Goal: Task Accomplishment & Management: Use online tool/utility

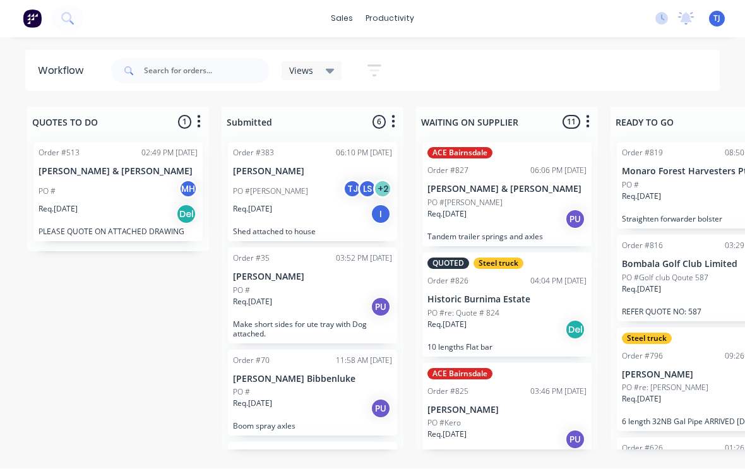
scroll to position [1, 0]
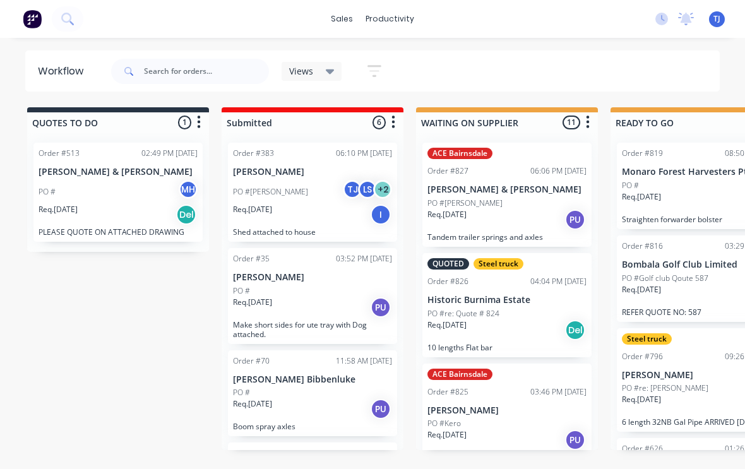
click at [720, 16] on span "TJ" at bounding box center [716, 18] width 7 height 11
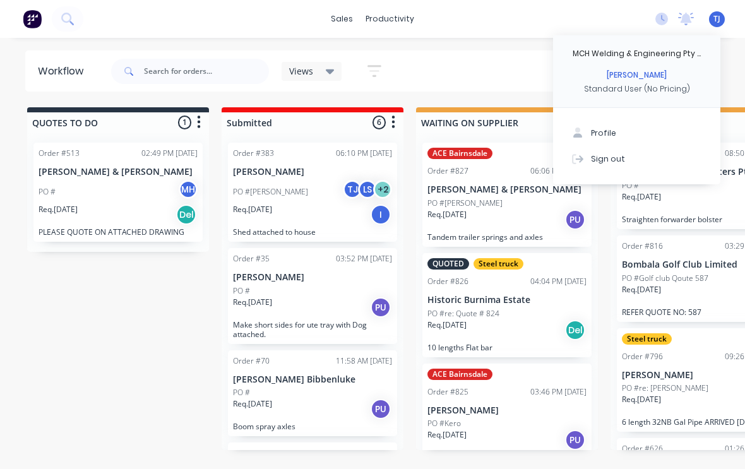
click at [616, 155] on div "Sign out" at bounding box center [608, 158] width 34 height 11
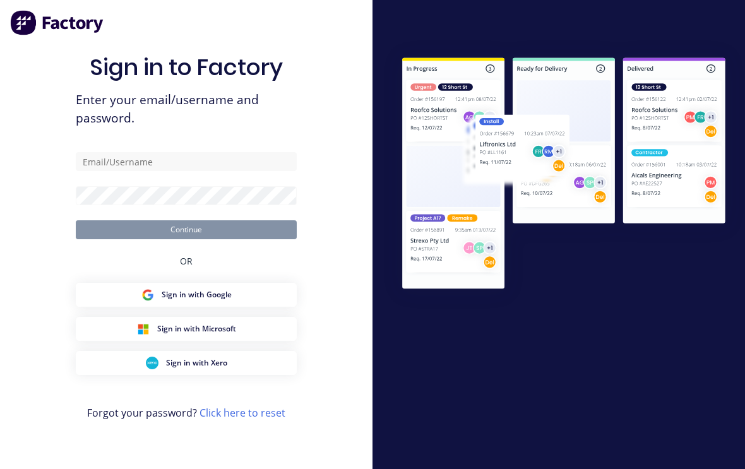
click at [198, 171] on input "text" at bounding box center [186, 161] width 221 height 19
click at [218, 165] on input "text" at bounding box center [186, 161] width 221 height 19
type input "Travjones78@outlook.com"
click at [186, 239] on button "Continue" at bounding box center [186, 229] width 221 height 19
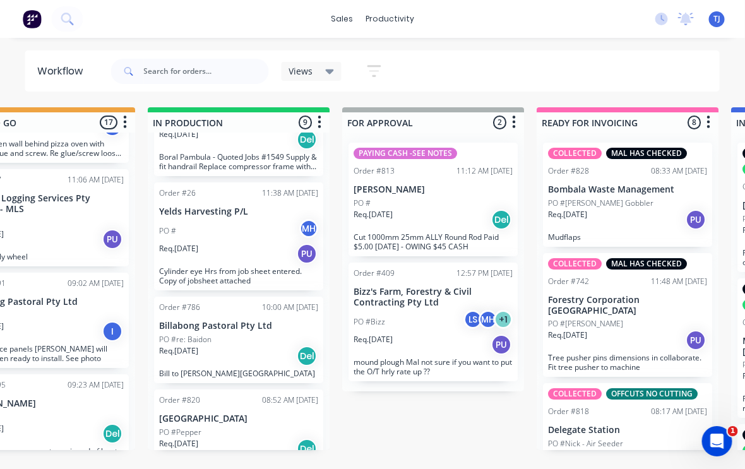
scroll to position [0, 663]
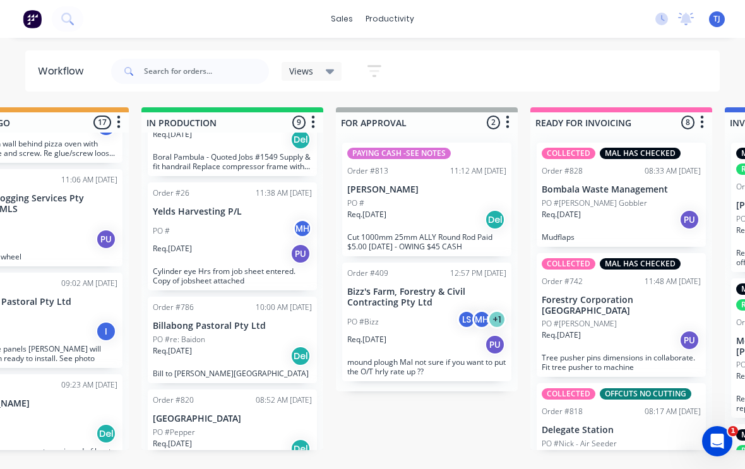
click at [643, 329] on div "Req. 30/09/25 PU" at bounding box center [620, 339] width 159 height 21
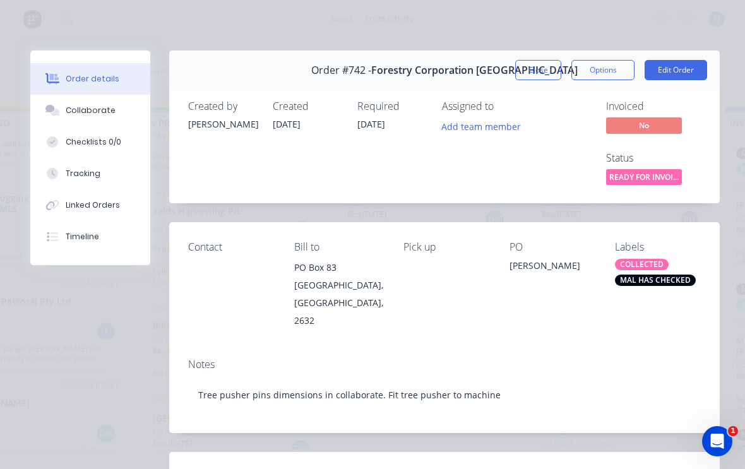
scroll to position [0, 0]
click at [683, 63] on button "Edit Order" at bounding box center [675, 70] width 62 height 20
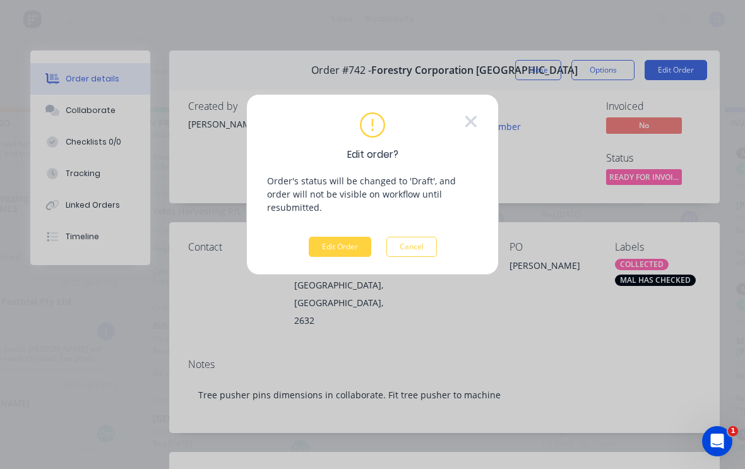
click at [348, 237] on button "Edit Order" at bounding box center [340, 247] width 62 height 20
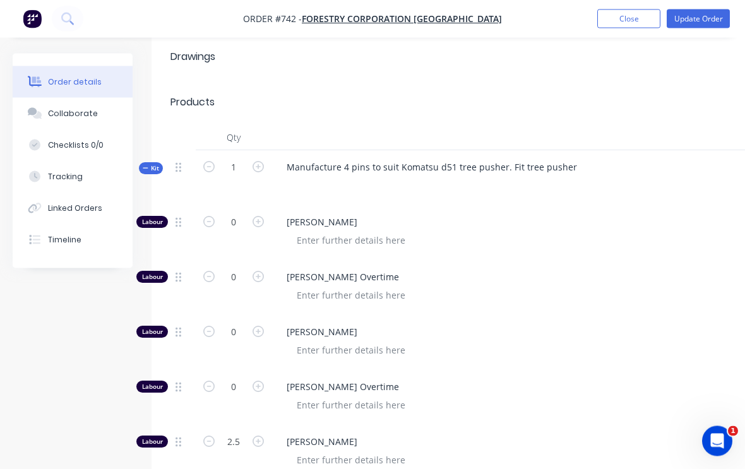
scroll to position [480, 0]
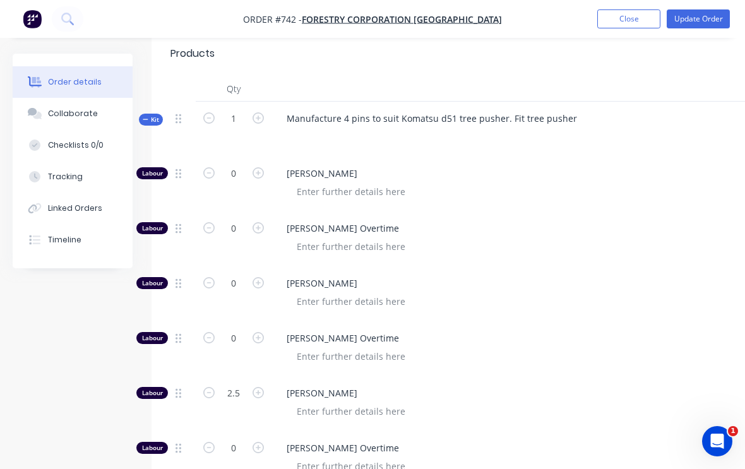
click at [265, 385] on button "button" at bounding box center [258, 391] width 16 height 13
type input "3.5"
click at [704, 15] on button "Update Order" at bounding box center [697, 18] width 63 height 19
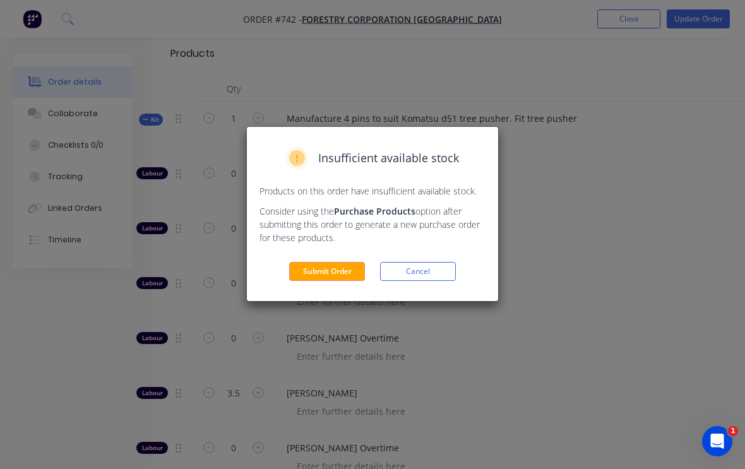
click at [327, 270] on button "Submit Order" at bounding box center [327, 271] width 76 height 19
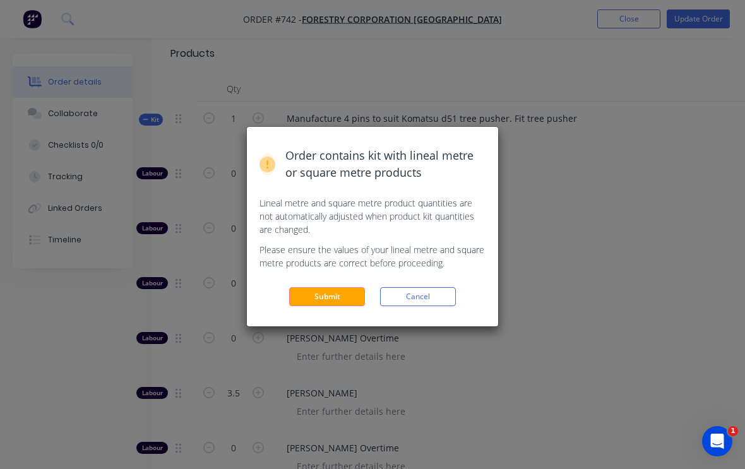
click at [345, 297] on button "Submit" at bounding box center [327, 296] width 76 height 19
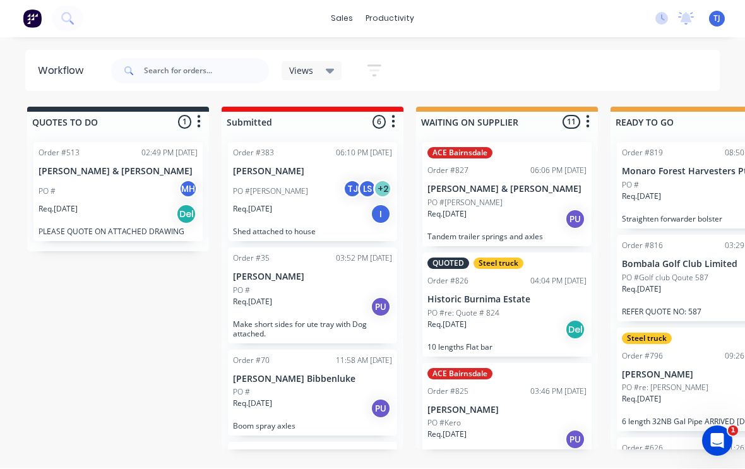
click at [719, 13] on span "TJ" at bounding box center [716, 18] width 7 height 11
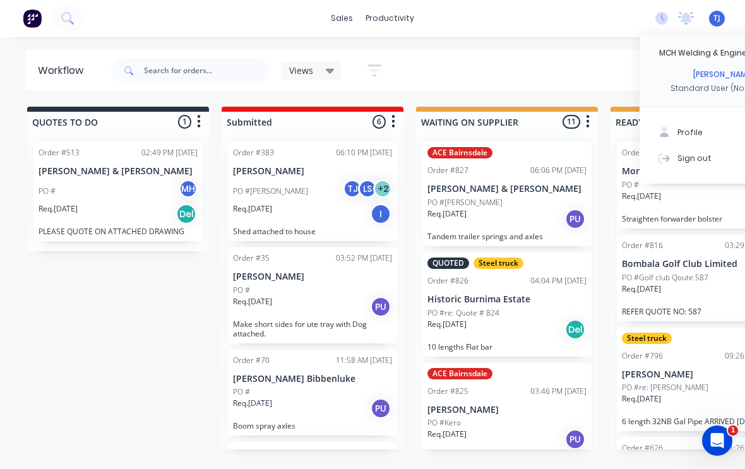
scroll to position [1, 0]
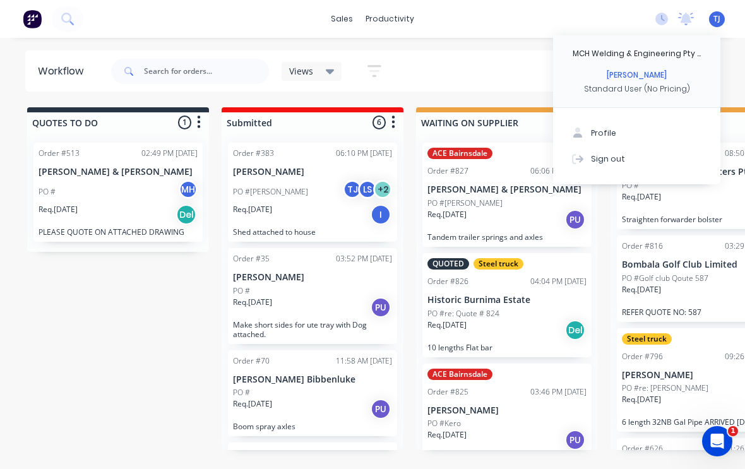
click at [621, 157] on button "Sign out" at bounding box center [636, 158] width 167 height 25
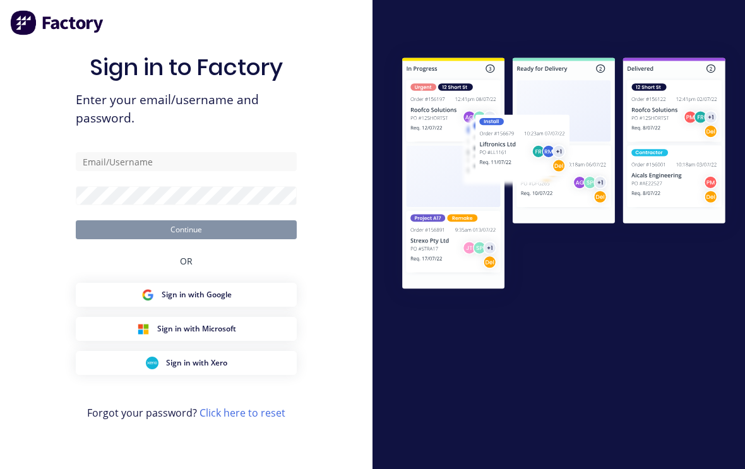
scroll to position [21, 0]
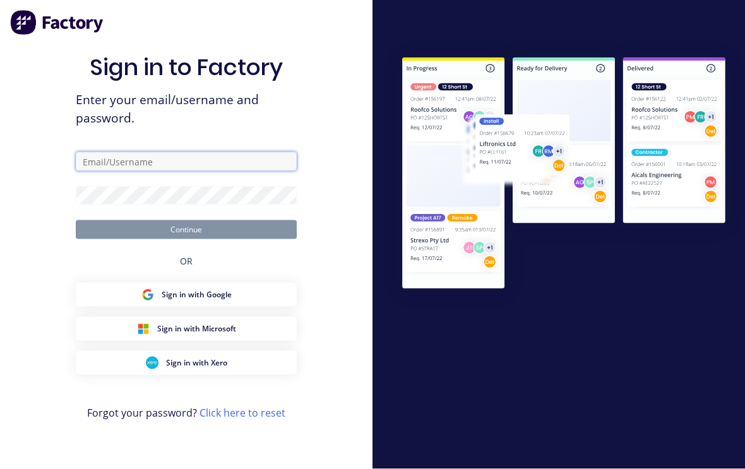
type input "[EMAIL_ADDRESS][DOMAIN_NAME]"
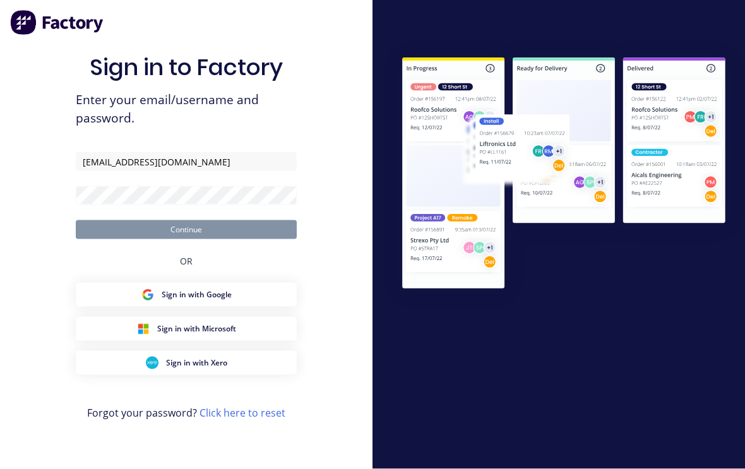
click at [186, 220] on button "Continue" at bounding box center [186, 229] width 221 height 19
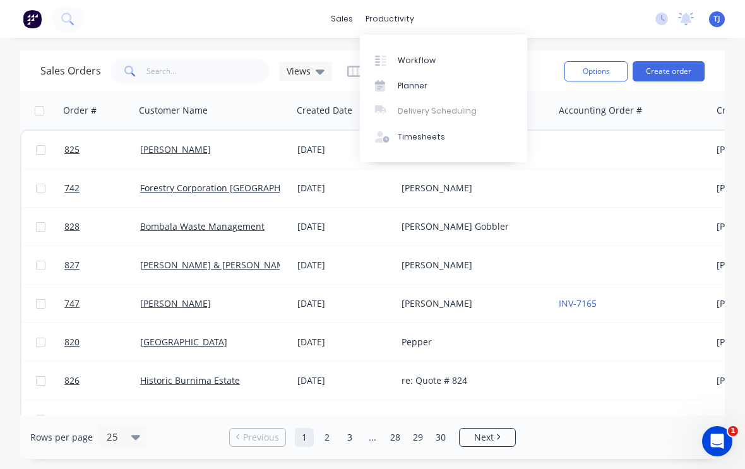
click at [423, 61] on div "Workflow" at bounding box center [417, 60] width 38 height 11
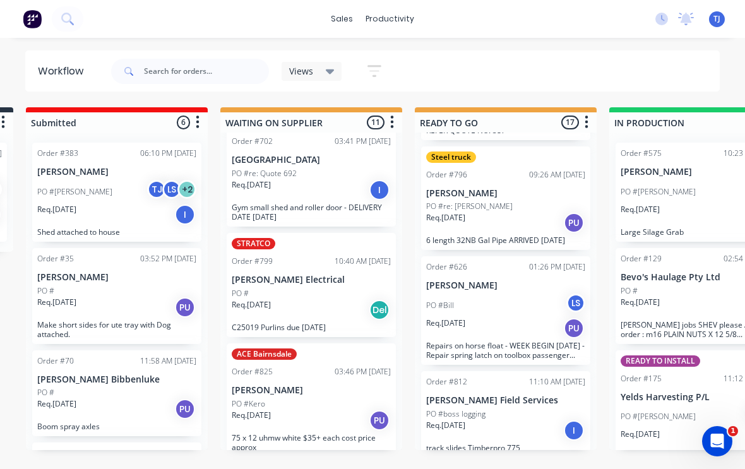
scroll to position [176, 0]
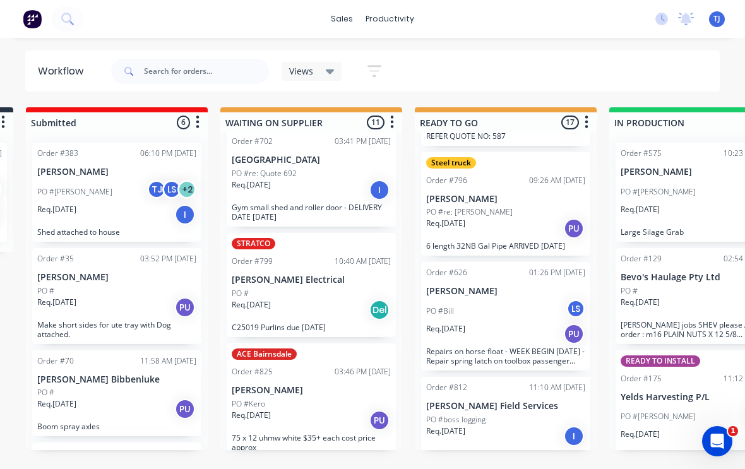
click at [522, 210] on div "PO #re: Ross" at bounding box center [505, 211] width 159 height 11
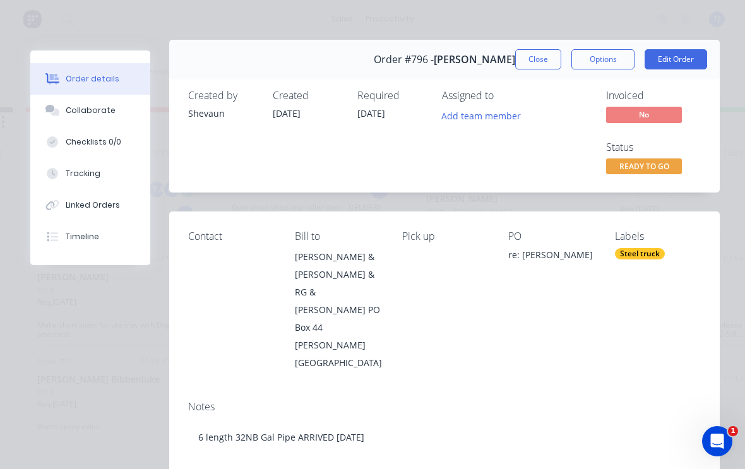
scroll to position [13, 0]
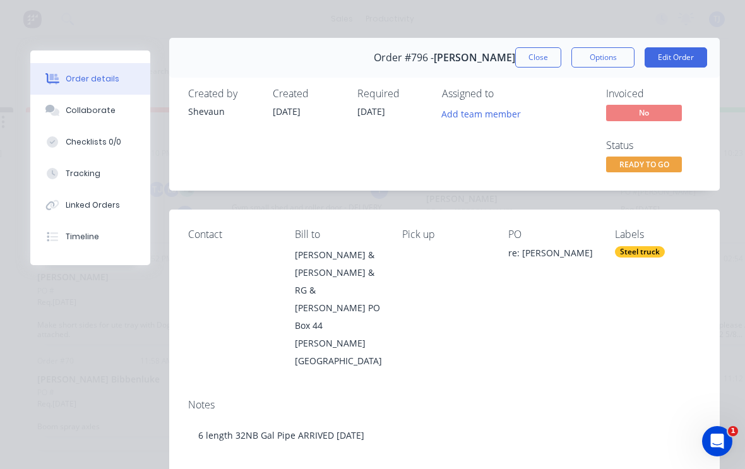
click at [535, 59] on button "Close" at bounding box center [538, 57] width 46 height 20
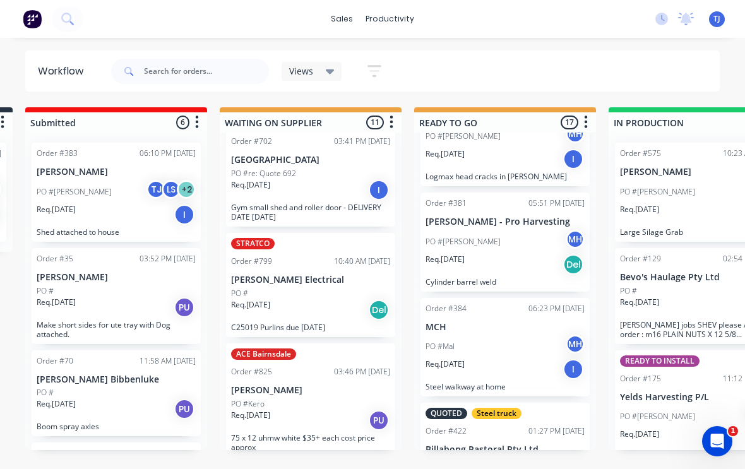
scroll to position [1051, 0]
click at [541, 254] on div "Req. 19/08/25 Del" at bounding box center [504, 264] width 159 height 21
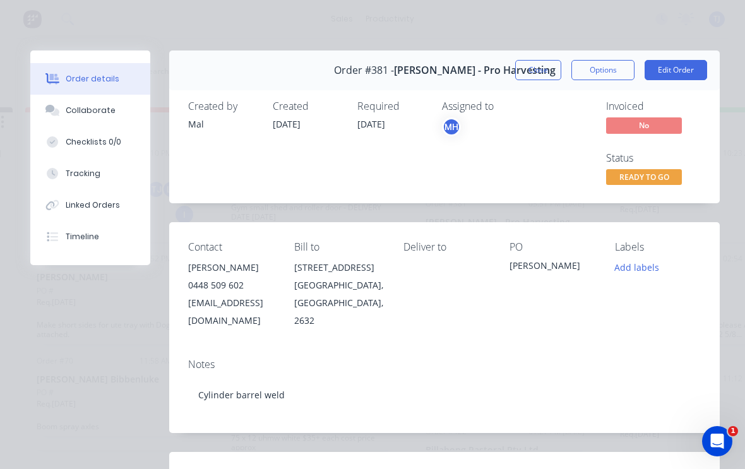
scroll to position [0, 0]
click at [541, 67] on button "Close" at bounding box center [538, 70] width 46 height 20
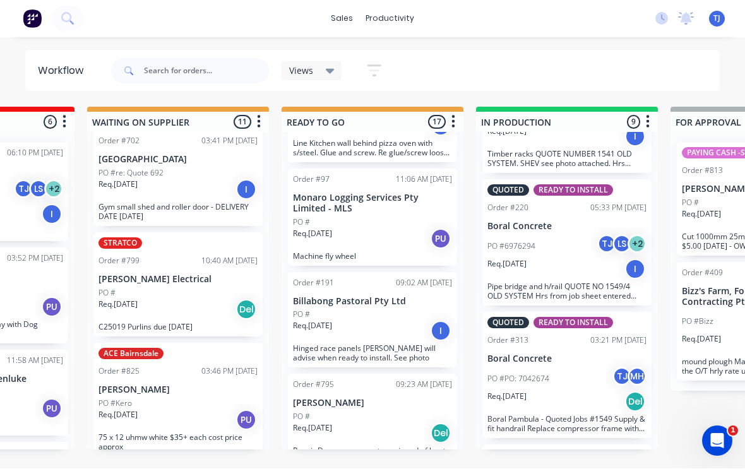
scroll to position [444, 0]
